Goal: Information Seeking & Learning: Find specific fact

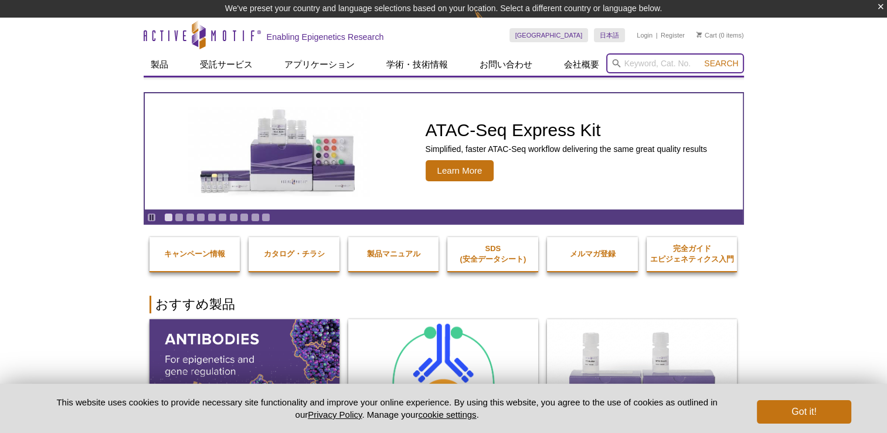
click at [640, 59] on input "search" at bounding box center [675, 63] width 138 height 20
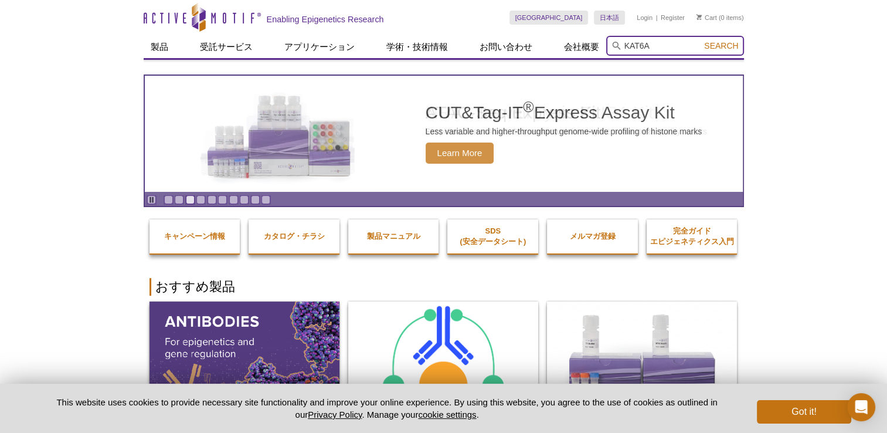
type input "KAT6A"
click at [701, 40] on button "Search" at bounding box center [721, 45] width 41 height 11
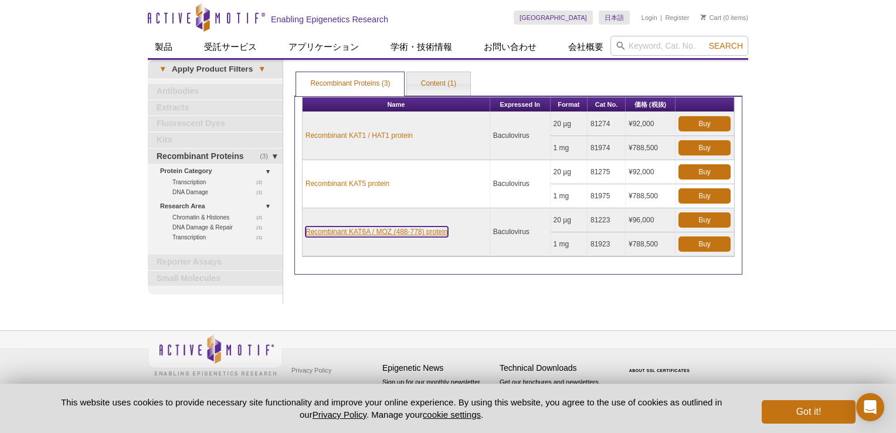
click at [385, 232] on link "Recombinant KAT6A / MOZ (488-778) protein" at bounding box center [377, 231] width 142 height 11
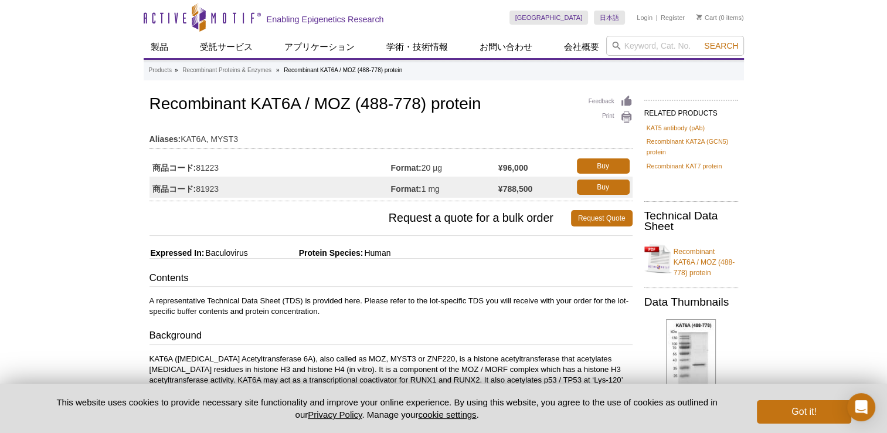
click at [242, 68] on link "Recombinant Proteins & Enzymes" at bounding box center [226, 70] width 89 height 11
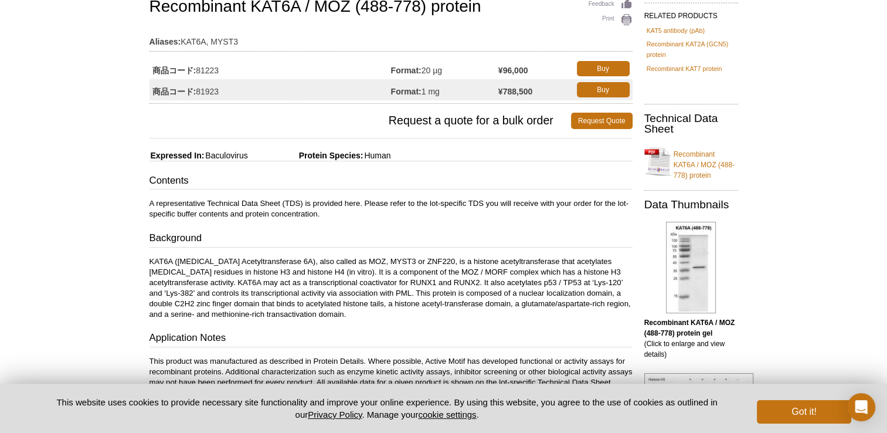
scroll to position [195, 0]
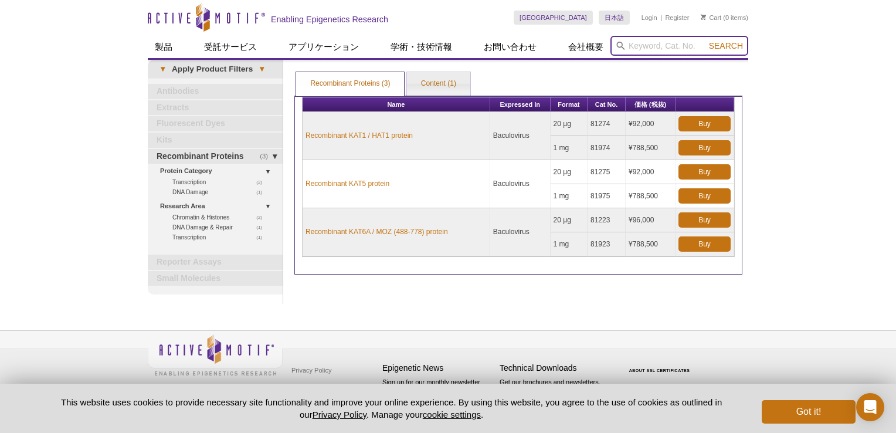
click at [656, 48] on input "search" at bounding box center [679, 46] width 138 height 20
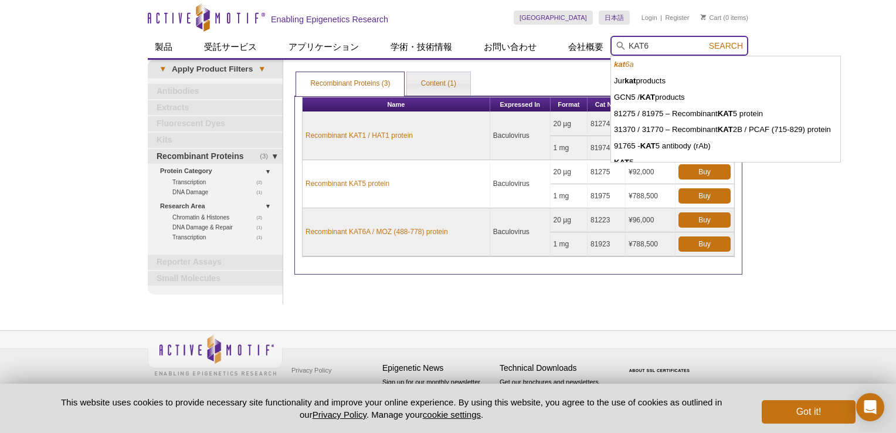
type input "KAT6"
click at [705, 40] on button "Search" at bounding box center [725, 45] width 41 height 11
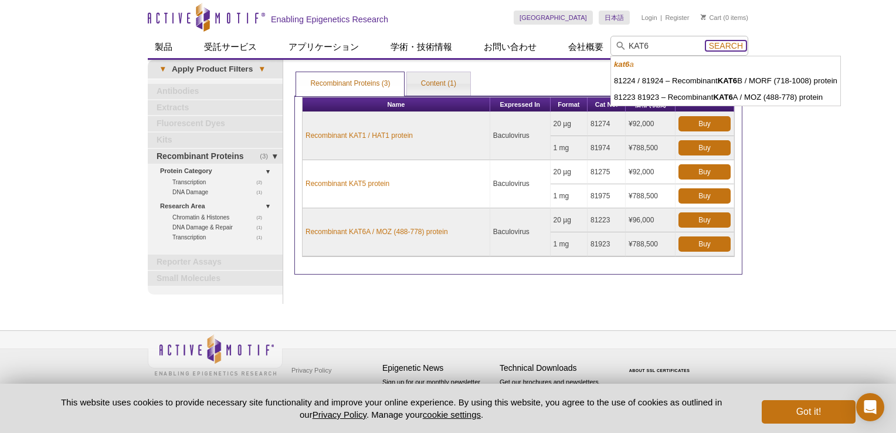
click at [722, 42] on span "Search" at bounding box center [726, 45] width 34 height 9
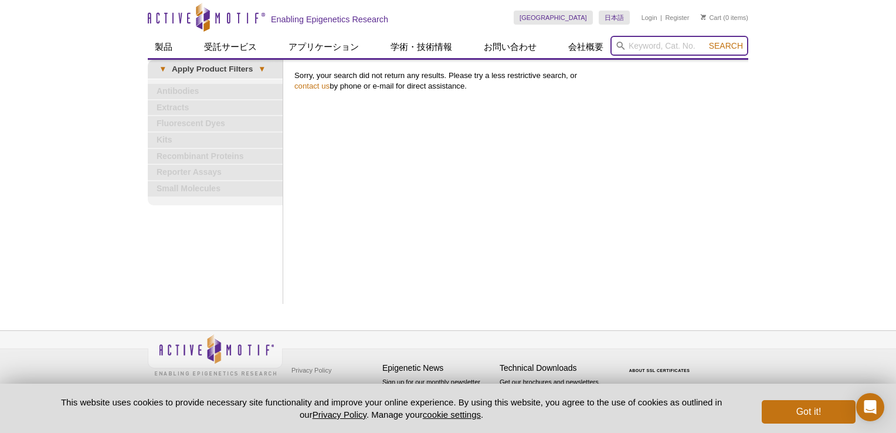
click at [644, 45] on input "search" at bounding box center [679, 46] width 138 height 20
click at [208, 16] on icon at bounding box center [206, 16] width 6 height 11
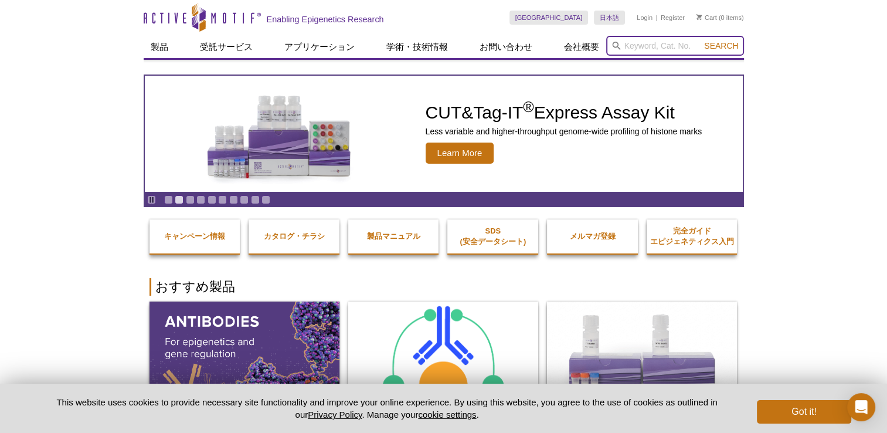
click at [654, 49] on input "search" at bounding box center [675, 46] width 138 height 20
click at [701, 40] on button "Search" at bounding box center [721, 45] width 41 height 11
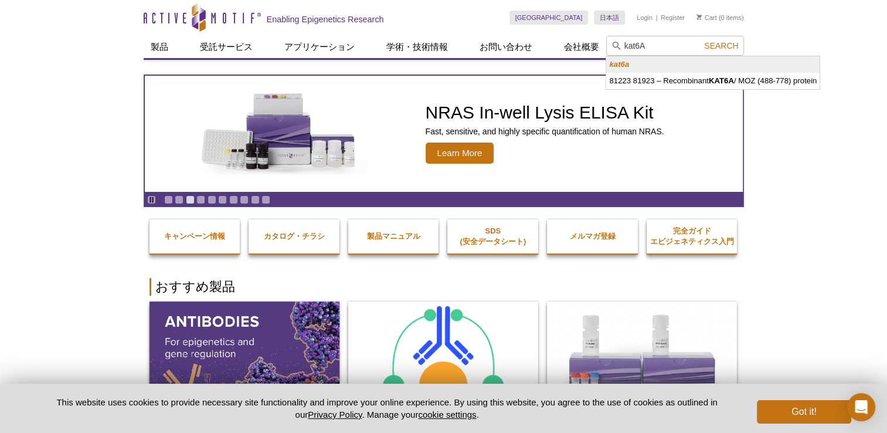
click at [616, 66] on strong "kat6a" at bounding box center [619, 64] width 20 height 9
type input "kat6a"
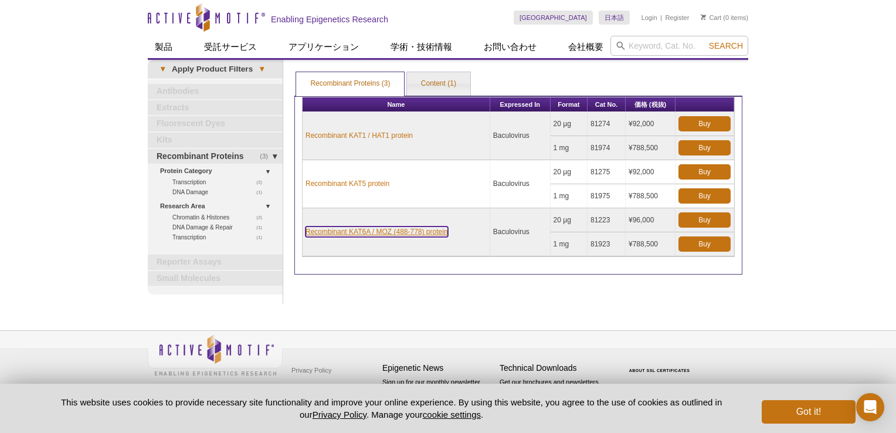
click at [399, 233] on link "Recombinant KAT6A / MOZ (488-778) protein" at bounding box center [377, 231] width 142 height 11
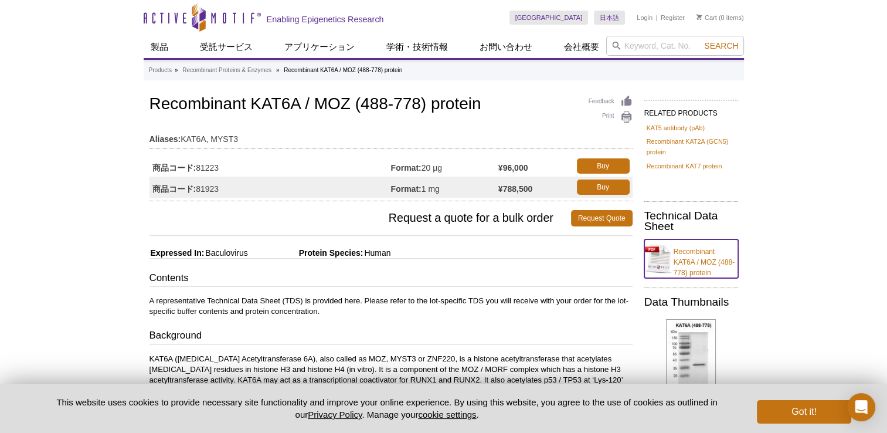
click at [690, 256] on link "Recombinant KAT6A / MOZ (488-778) protein" at bounding box center [691, 258] width 94 height 39
